Goal: Navigation & Orientation: Find specific page/section

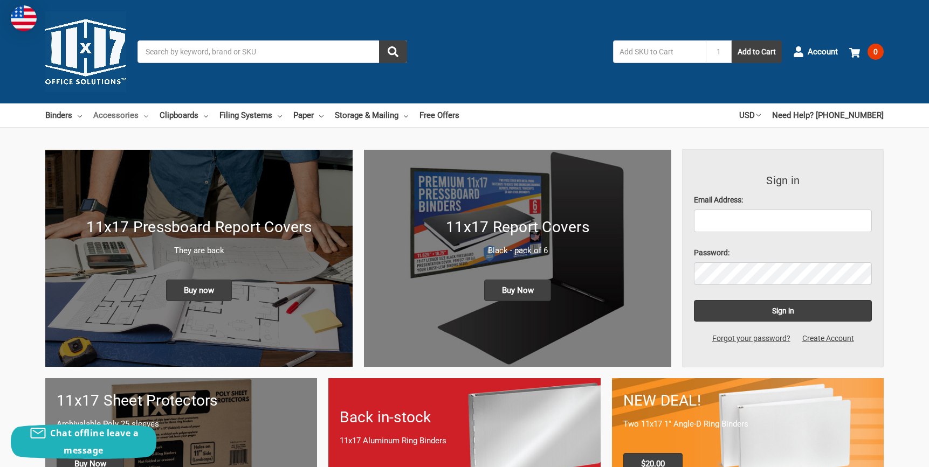
click at [144, 114] on icon at bounding box center [146, 116] width 4 height 4
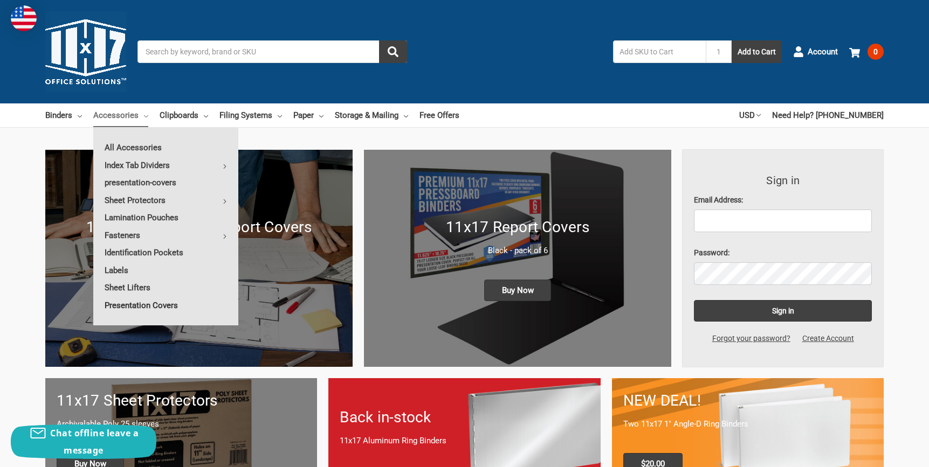
click at [161, 303] on link "Presentation Covers" at bounding box center [165, 305] width 145 height 17
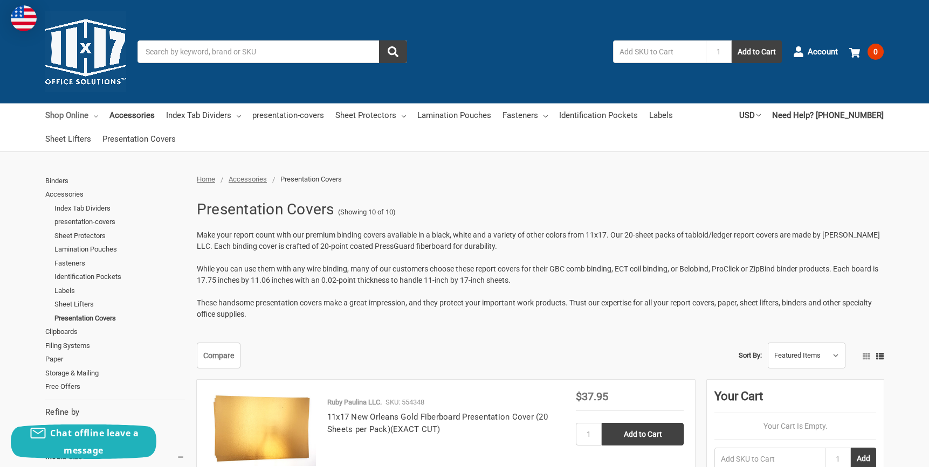
click at [96, 114] on icon at bounding box center [96, 116] width 4 height 4
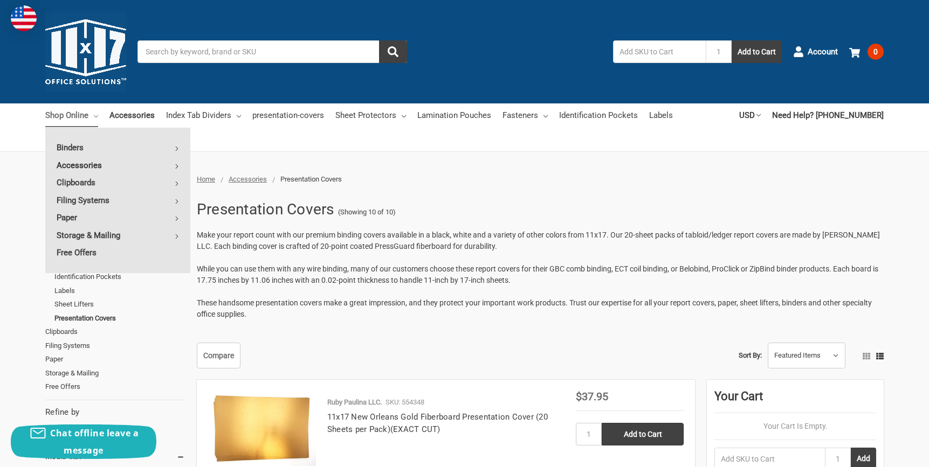
click at [100, 164] on link "Accessories" at bounding box center [117, 165] width 145 height 17
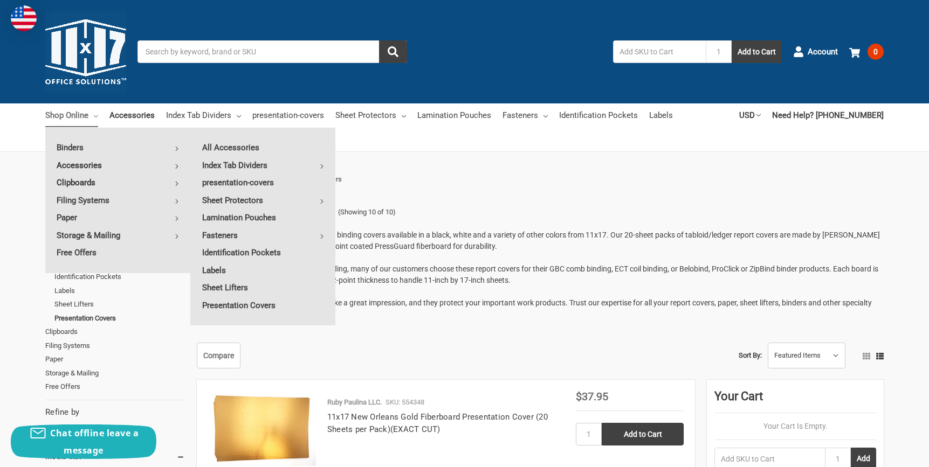
click at [115, 178] on link "Clipboards" at bounding box center [117, 182] width 145 height 17
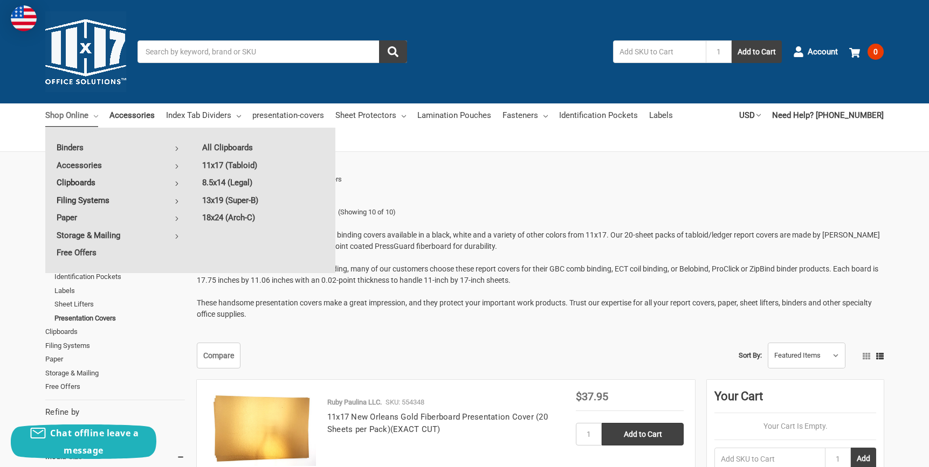
click at [122, 196] on link "Filing Systems" at bounding box center [117, 200] width 145 height 17
click at [126, 210] on link "Paper" at bounding box center [117, 217] width 145 height 17
